Goal: Transaction & Acquisition: Purchase product/service

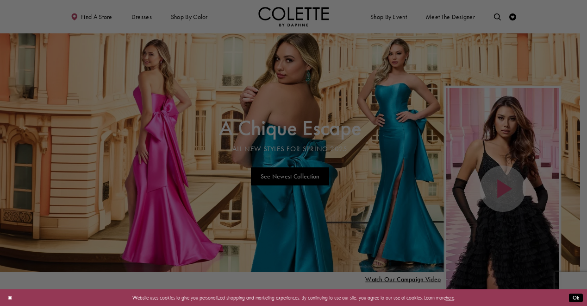
click at [235, 20] on div at bounding box center [296, 154] width 593 height 309
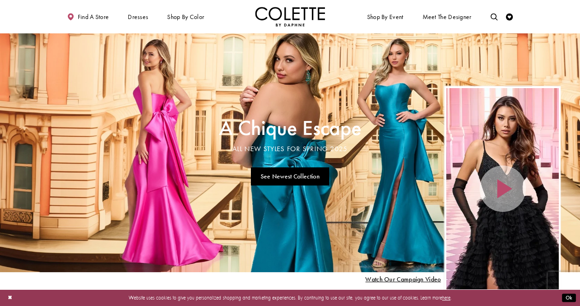
click at [380, 21] on span "Shop By Event" at bounding box center [385, 16] width 40 height 19
click at [0, 0] on span "WEDDING GUEST" at bounding box center [0, 0] width 0 height 0
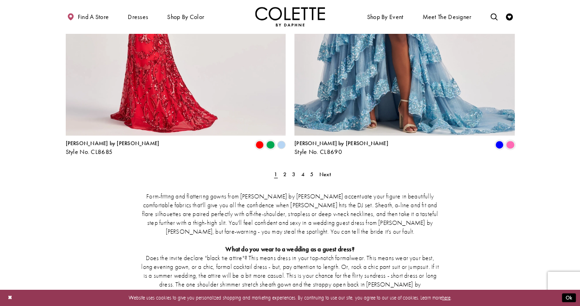
scroll to position [1337, 0]
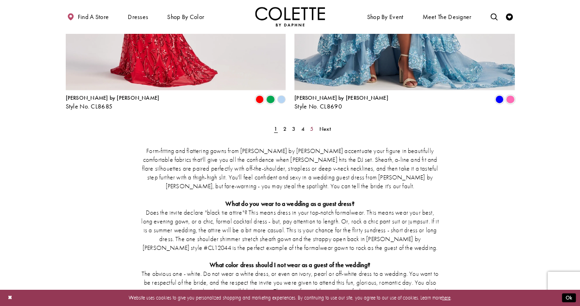
click at [313, 125] on span "5" at bounding box center [311, 128] width 3 height 7
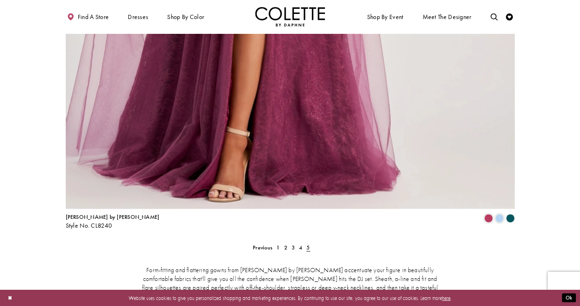
scroll to position [1357, 0]
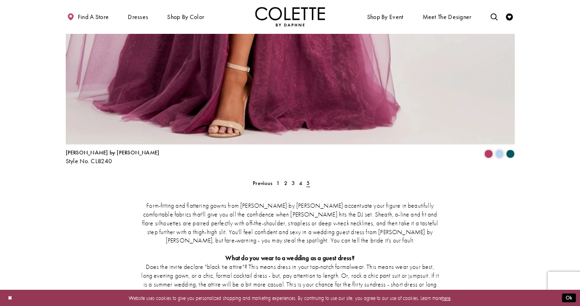
click at [0, 0] on span "WEDDING GUEST" at bounding box center [0, 0] width 0 height 0
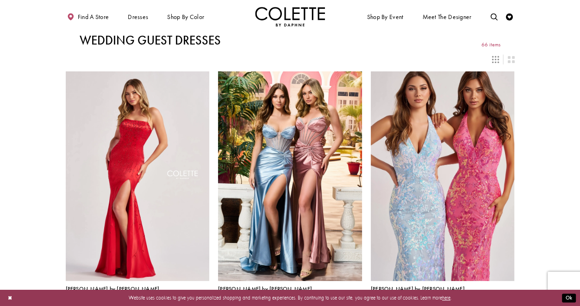
click at [0, 0] on span "ALL DRESSES" at bounding box center [0, 0] width 0 height 0
